Goal: Transaction & Acquisition: Purchase product/service

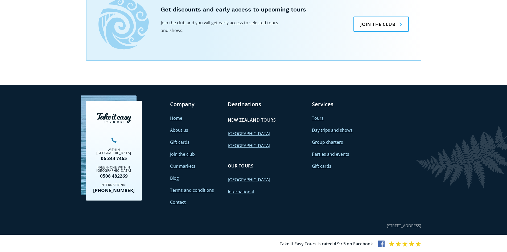
scroll to position [482, 0]
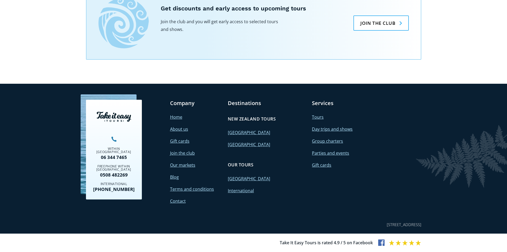
click at [321, 166] on link "Gift cards" at bounding box center [321, 165] width 19 height 6
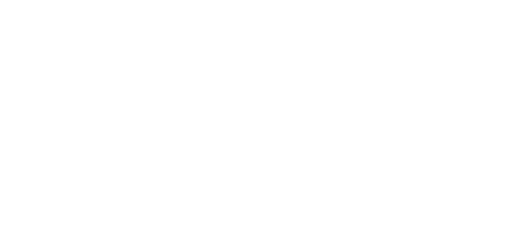
scroll to position [449, 0]
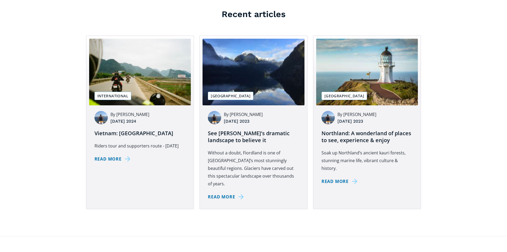
scroll to position [240, 0]
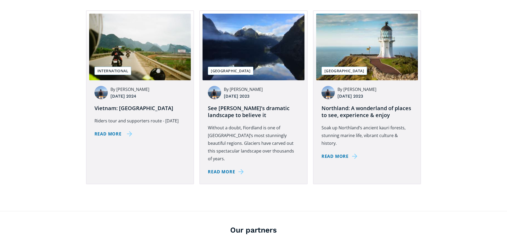
click at [106, 130] on div "Read more" at bounding box center [108, 134] width 27 height 8
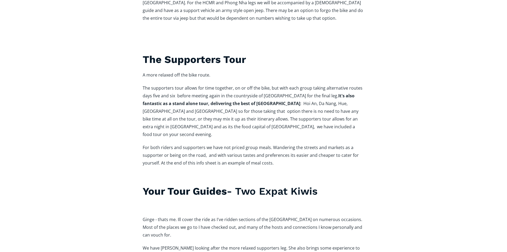
scroll to position [1092, 0]
